Goal: Task Accomplishment & Management: Manage account settings

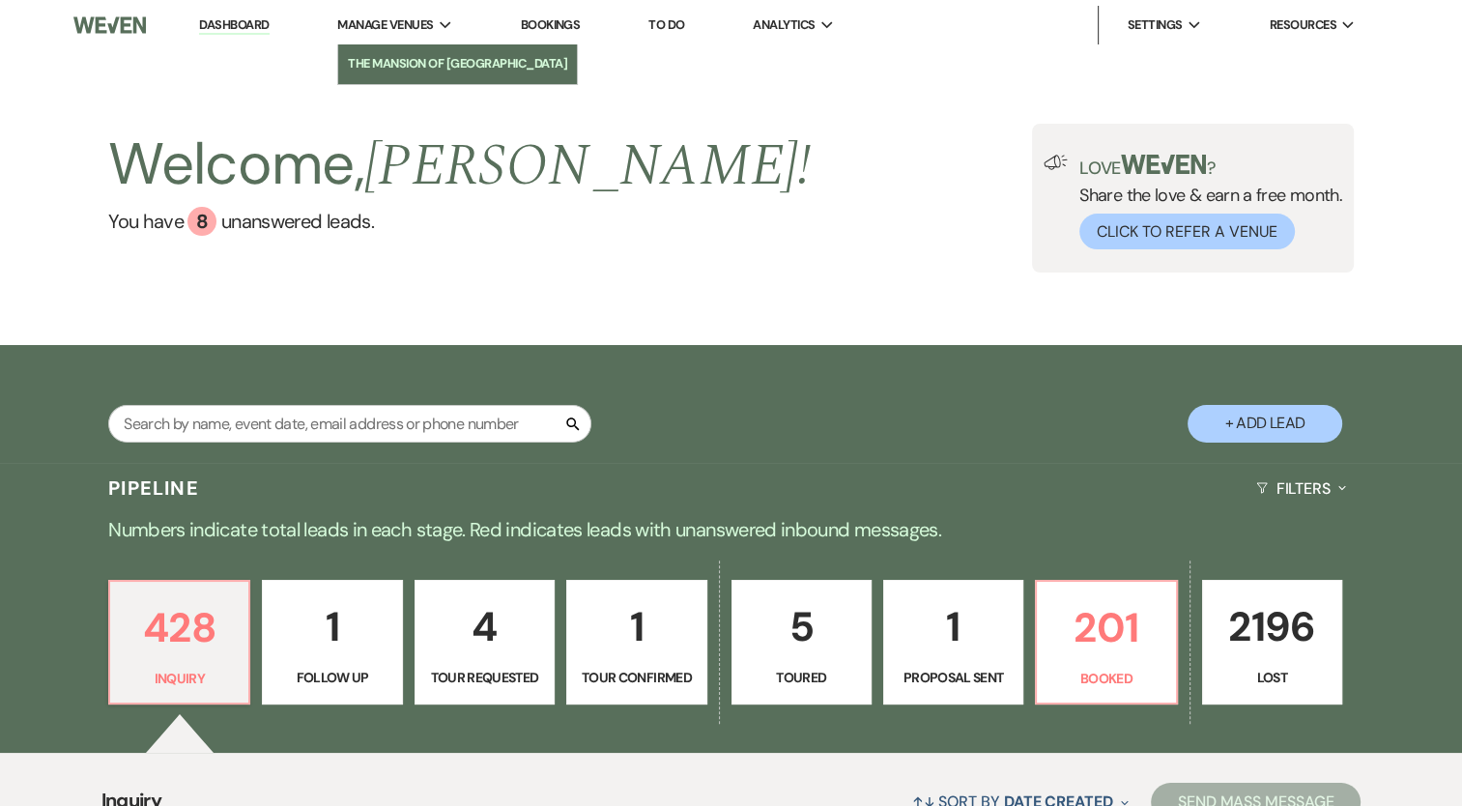
click at [425, 60] on li "The Mansion of [GEOGRAPHIC_DATA]" at bounding box center [457, 63] width 219 height 19
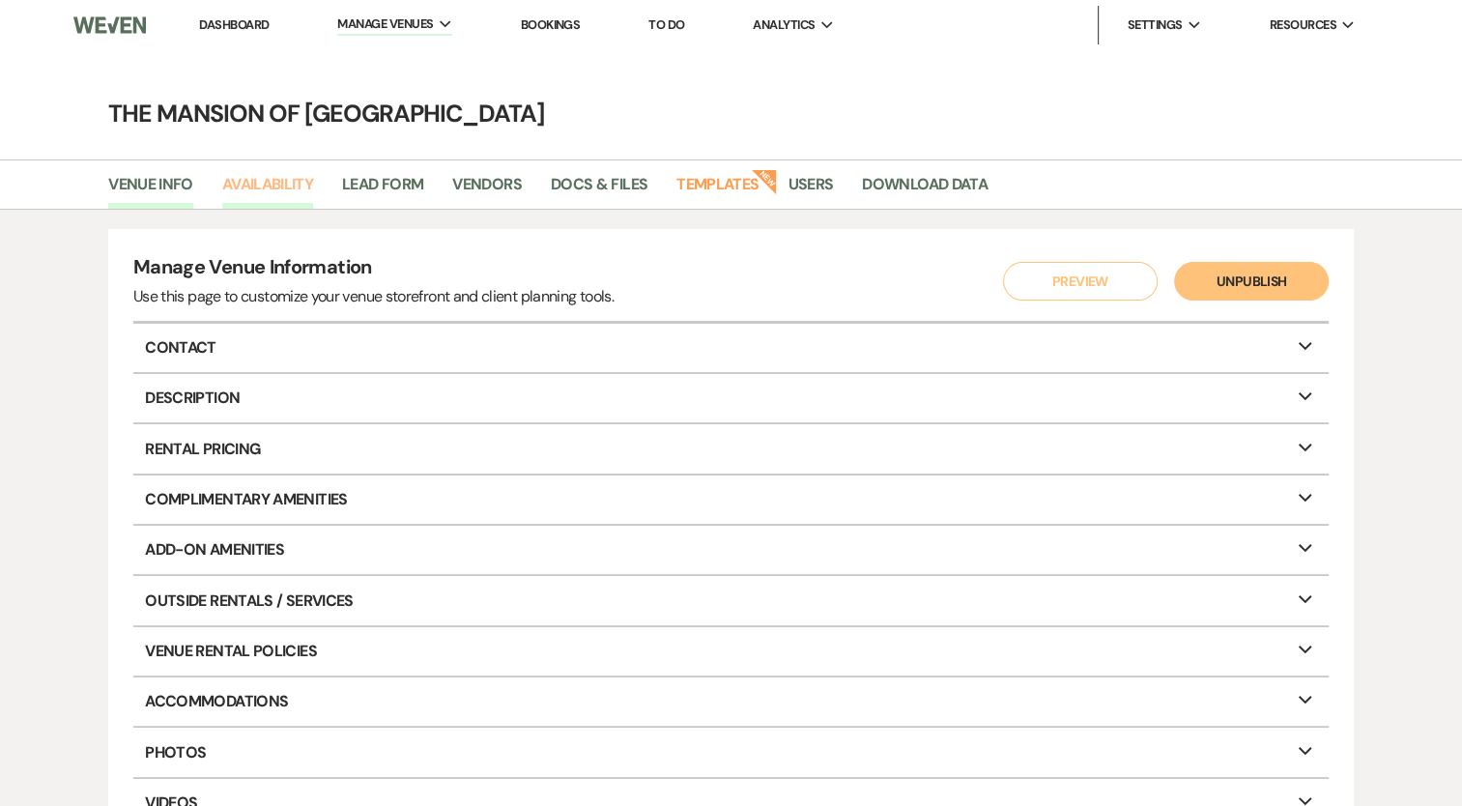
click at [300, 184] on link "Availability" at bounding box center [267, 190] width 91 height 37
select select "2"
select select "2026"
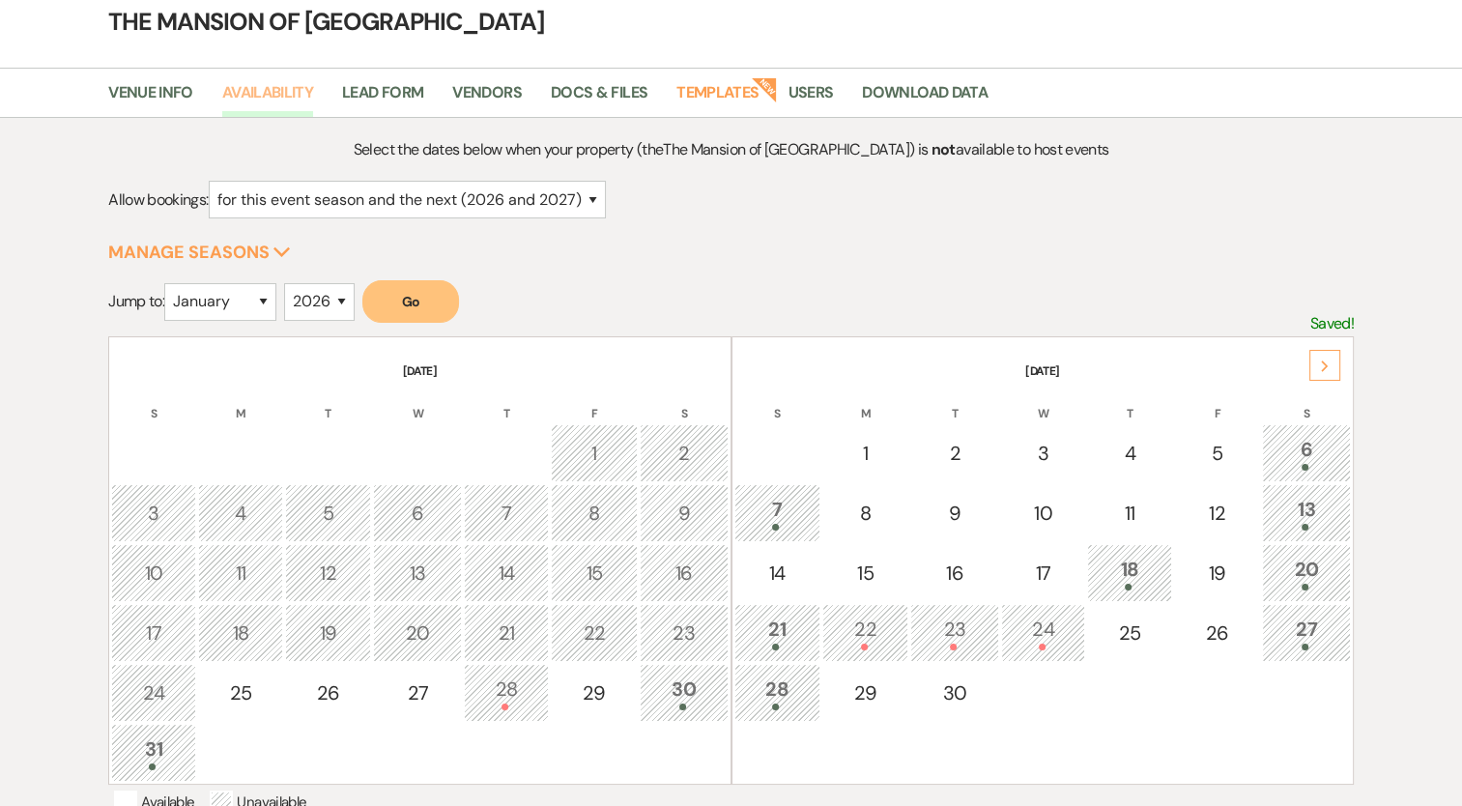
scroll to position [97, 0]
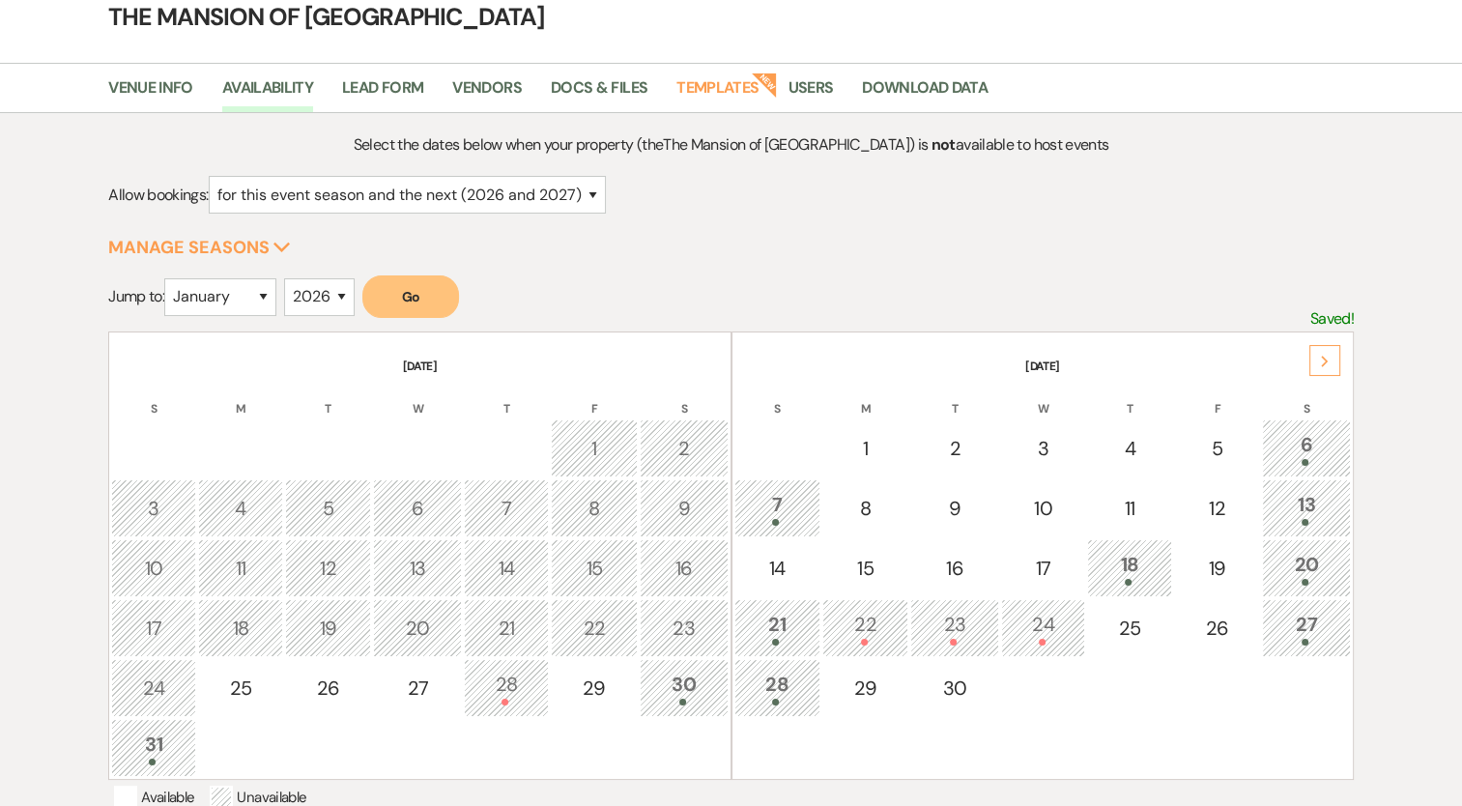
click at [1314, 368] on div "Next" at bounding box center [1324, 360] width 31 height 31
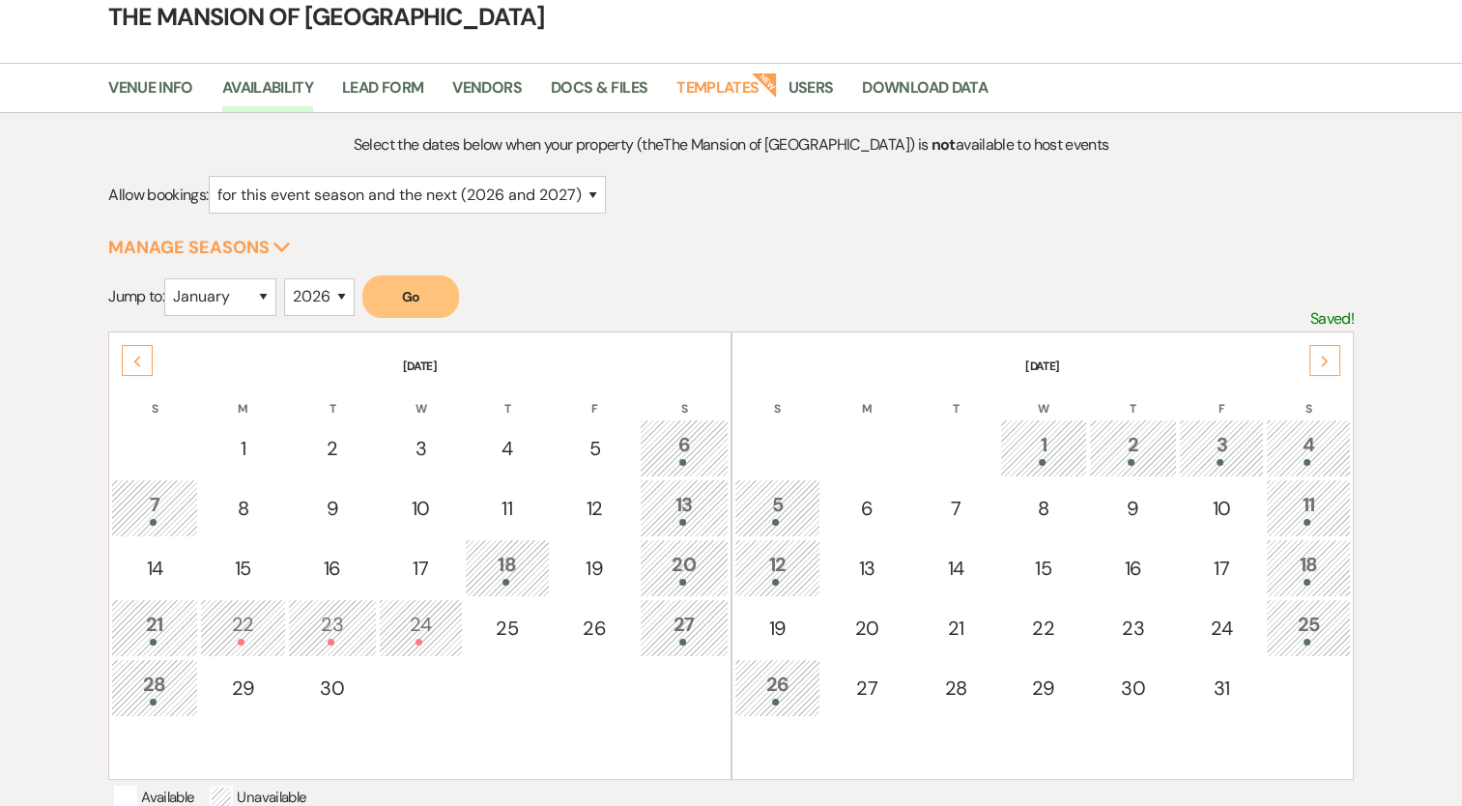
click at [773, 698] on span at bounding box center [775, 701] width 7 height 7
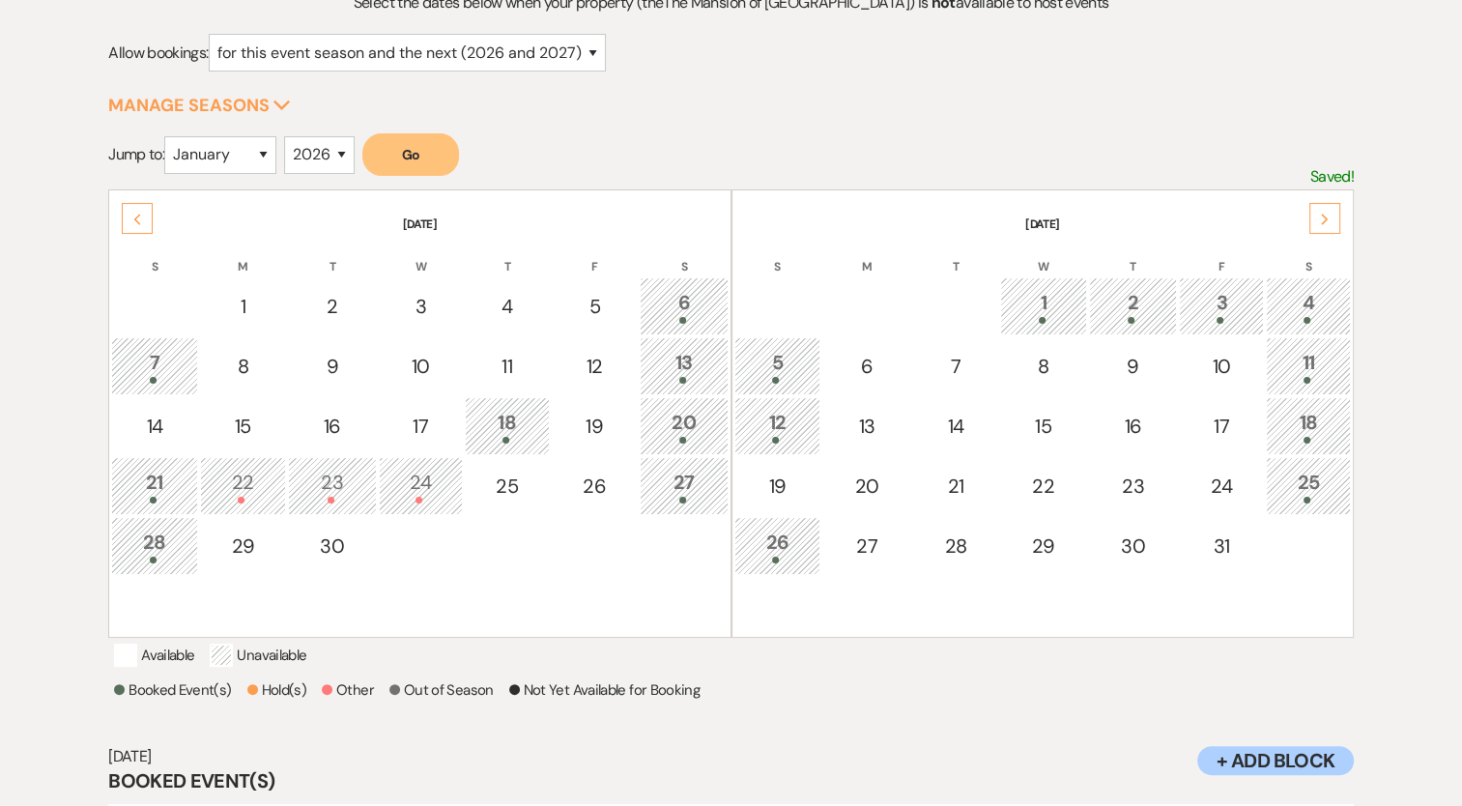
scroll to position [196, 0]
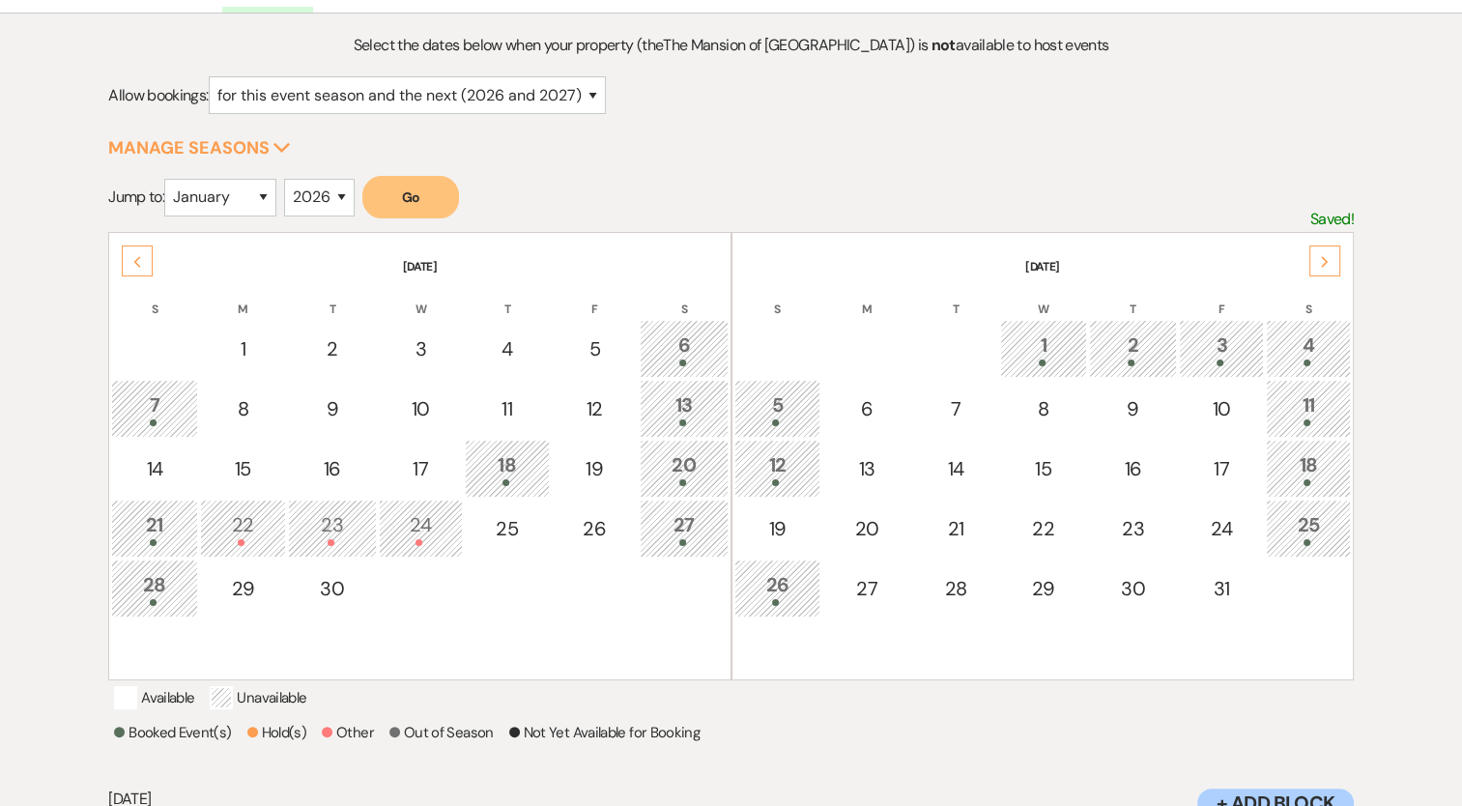
click at [1314, 259] on div "Next" at bounding box center [1324, 260] width 31 height 31
